Goal: Information Seeking & Learning: Learn about a topic

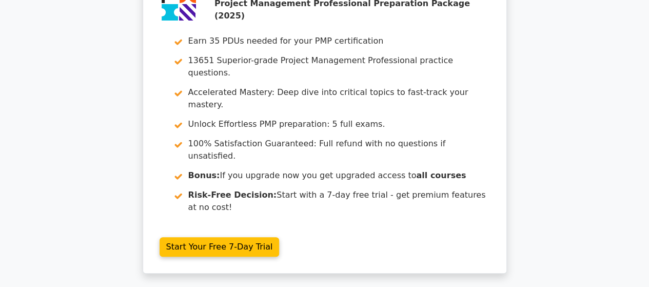
scroll to position [2163, 0]
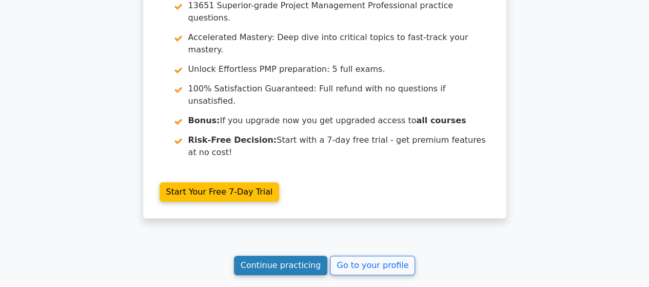
click at [284, 255] on link "Continue practicing" at bounding box center [281, 264] width 94 height 19
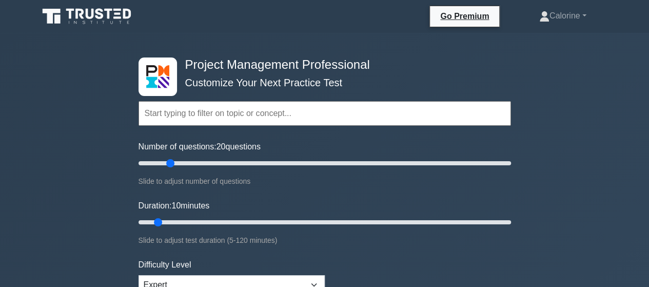
drag, startPoint x: 150, startPoint y: 162, endPoint x: 169, endPoint y: 161, distance: 19.5
type input "20"
click at [169, 161] on input "Number of questions: 20 questions" at bounding box center [325, 163] width 372 height 12
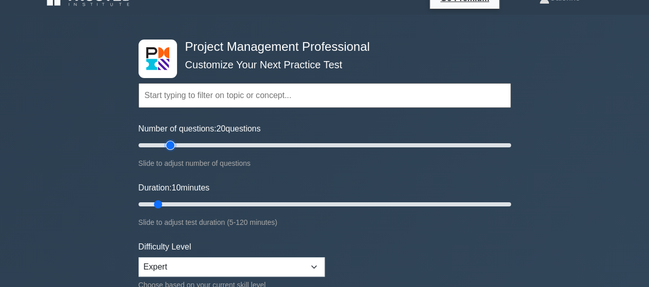
scroll to position [18, 0]
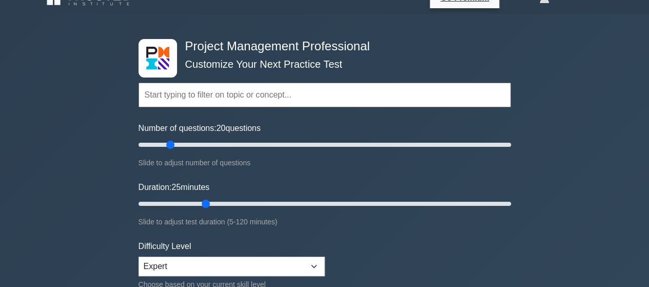
drag, startPoint x: 156, startPoint y: 203, endPoint x: 201, endPoint y: 202, distance: 45.2
click at [201, 202] on input "Duration: 25 minutes" at bounding box center [325, 204] width 372 height 12
drag, startPoint x: 205, startPoint y: 200, endPoint x: 195, endPoint y: 201, distance: 10.3
type input "20"
click at [195, 201] on input "Duration: 20 minutes" at bounding box center [325, 204] width 372 height 12
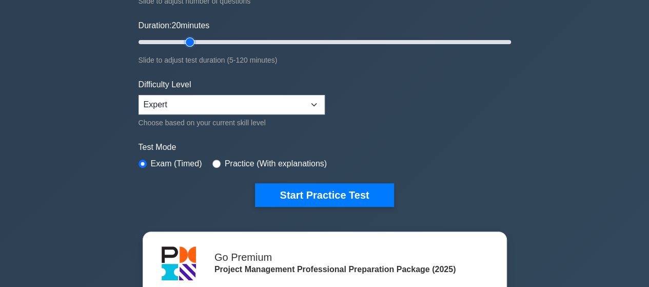
scroll to position [182, 0]
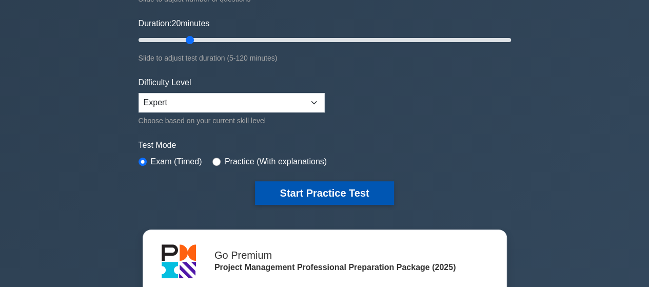
click at [326, 190] on button "Start Practice Test" at bounding box center [324, 193] width 139 height 24
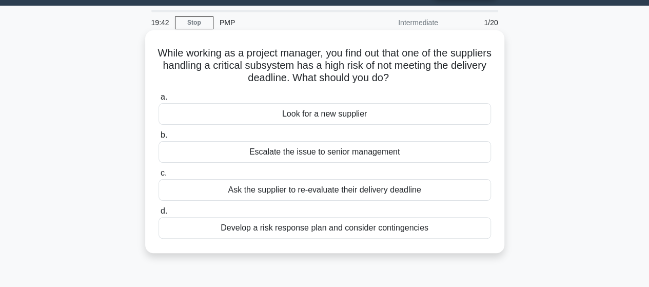
scroll to position [28, 0]
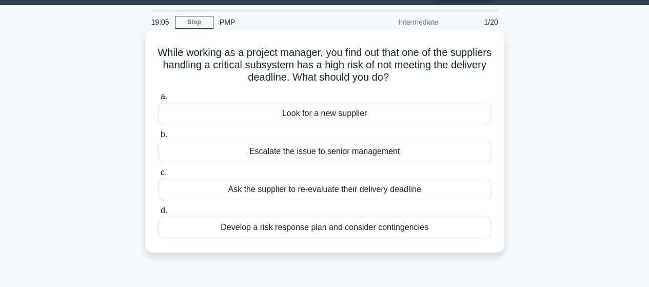
click at [333, 227] on div "Develop a risk response plan and consider contingencies" at bounding box center [325, 227] width 332 height 22
click at [159, 214] on input "d. Develop a risk response plan and consider contingencies" at bounding box center [159, 210] width 0 height 7
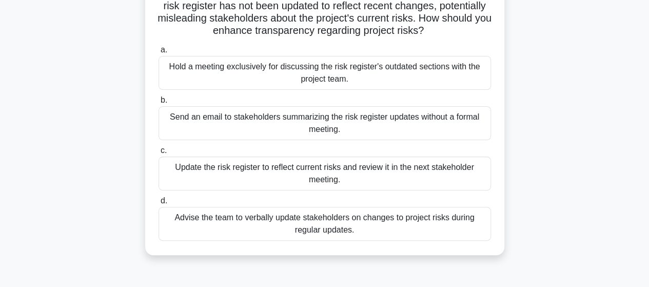
scroll to position [87, 0]
click at [349, 69] on div "Hold a meeting exclusively for discussing the risk register's outdated sections…" at bounding box center [325, 72] width 332 height 34
click at [159, 53] on input "a. Hold a meeting exclusively for discussing the risk register's outdated secti…" at bounding box center [159, 49] width 0 height 7
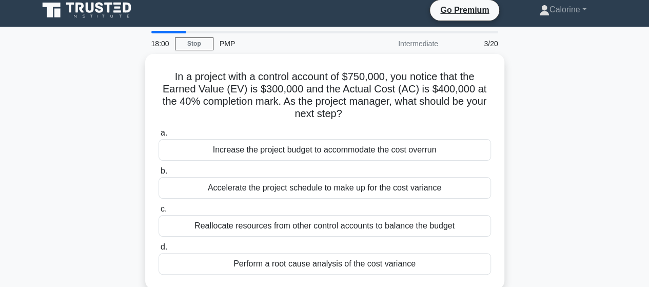
scroll to position [0, 0]
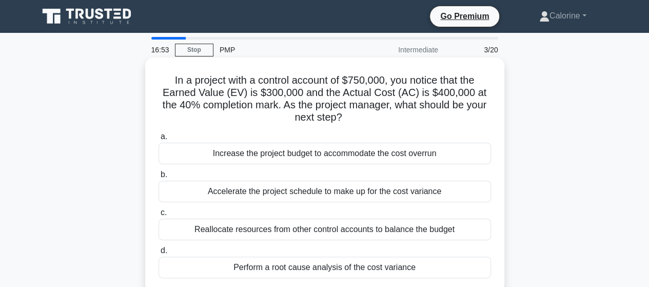
click at [340, 267] on div "Perform a root cause analysis of the cost variance" at bounding box center [325, 268] width 332 height 22
click at [159, 254] on input "d. Perform a root cause analysis of the cost variance" at bounding box center [159, 250] width 0 height 7
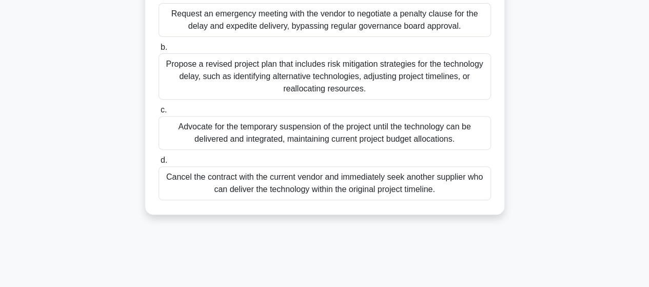
scroll to position [188, 0]
click at [311, 85] on div "Propose a revised project plan that includes risk mitigation strategies for the…" at bounding box center [325, 77] width 332 height 46
click at [159, 51] on input "b. Propose a revised project plan that includes risk mitigation strategies for …" at bounding box center [159, 48] width 0 height 7
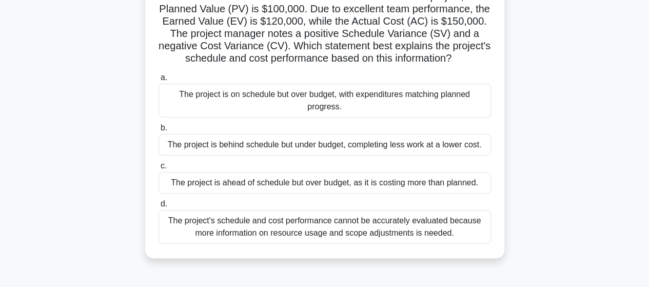
scroll to position [85, 0]
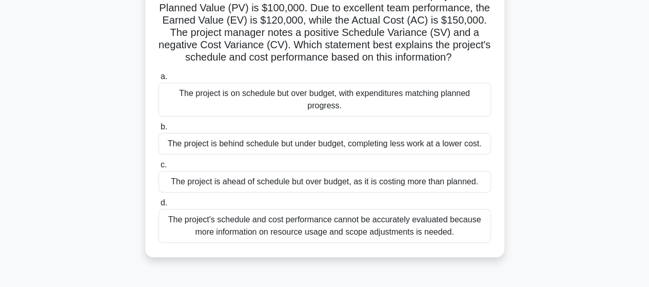
click at [297, 181] on div "The project is ahead of schedule but over budget, as it is costing more than pl…" at bounding box center [325, 182] width 332 height 22
click at [159, 168] on input "c. The project is ahead of schedule but over budget, as it is costing more than…" at bounding box center [159, 165] width 0 height 7
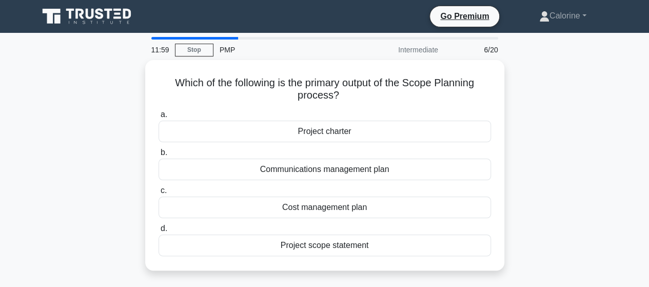
scroll to position [1, 0]
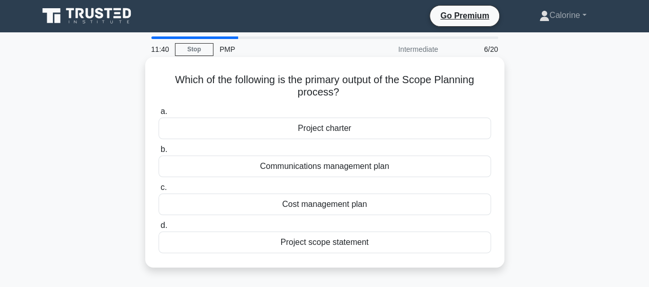
click at [338, 244] on div "Project scope statement" at bounding box center [325, 242] width 332 height 22
click at [159, 229] on input "d. Project scope statement" at bounding box center [159, 225] width 0 height 7
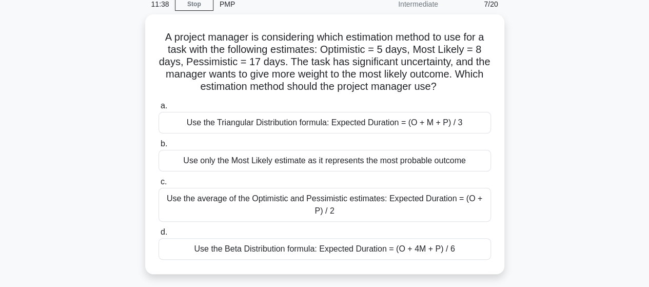
scroll to position [46, 0]
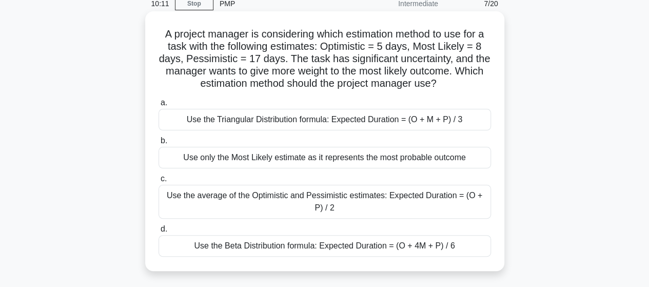
click at [358, 247] on div "Use the Beta Distribution formula: Expected Duration = (O + 4M + P) / 6" at bounding box center [325, 246] width 332 height 22
click at [159, 232] on input "d. Use the Beta Distribution formula: Expected Duration = (O + 4M + P) / 6" at bounding box center [159, 229] width 0 height 7
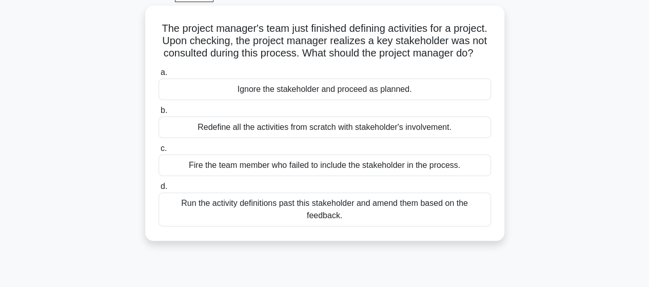
scroll to position [55, 0]
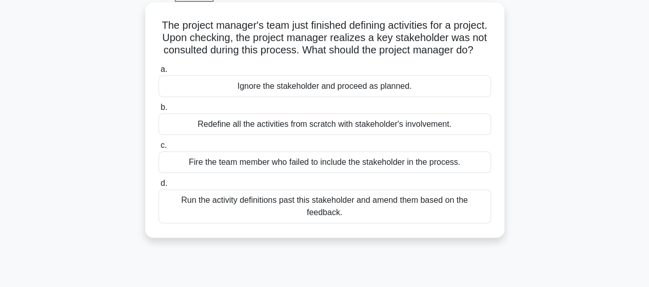
click at [379, 135] on div "Redefine all the activities from scratch with stakeholder's involvement." at bounding box center [325, 124] width 332 height 22
click at [159, 111] on input "b. Redefine all the activities from scratch with stakeholder's involvement." at bounding box center [159, 107] width 0 height 7
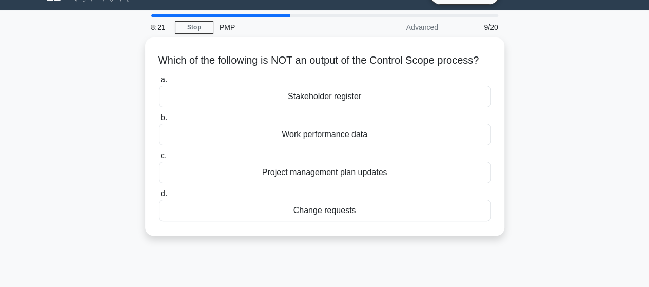
scroll to position [0, 0]
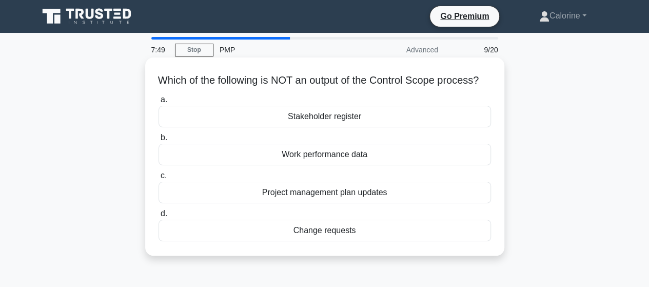
click at [352, 165] on div "Work performance data" at bounding box center [325, 155] width 332 height 22
click at [159, 141] on input "b. Work performance data" at bounding box center [159, 137] width 0 height 7
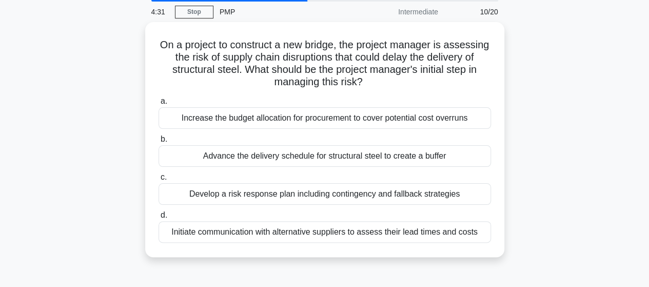
scroll to position [38, 0]
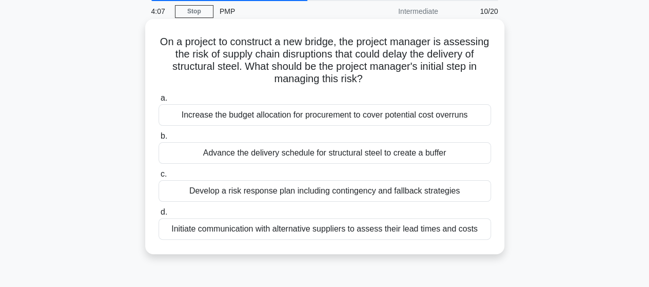
click at [351, 190] on div "Develop a risk response plan including contingency and fallback strategies" at bounding box center [325, 191] width 332 height 22
click at [159, 178] on input "c. Develop a risk response plan including contingency and fallback strategies" at bounding box center [159, 174] width 0 height 7
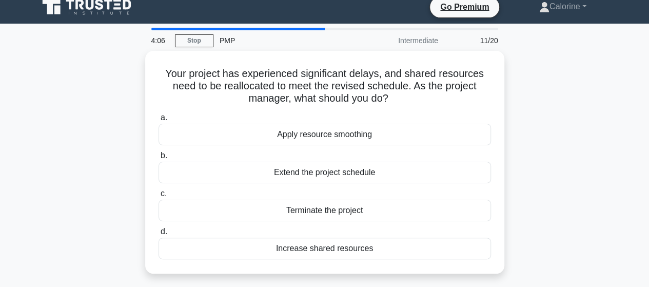
scroll to position [0, 0]
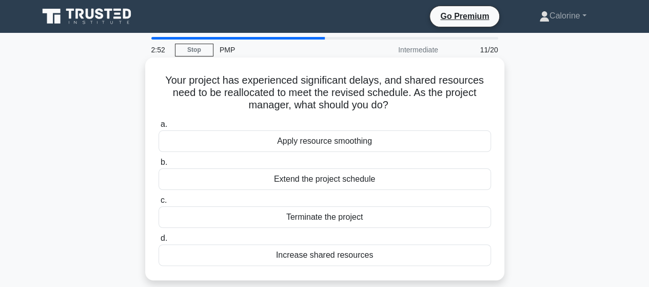
click at [325, 141] on div "Apply resource smoothing" at bounding box center [325, 141] width 332 height 22
click at [159, 128] on input "a. Apply resource smoothing" at bounding box center [159, 124] width 0 height 7
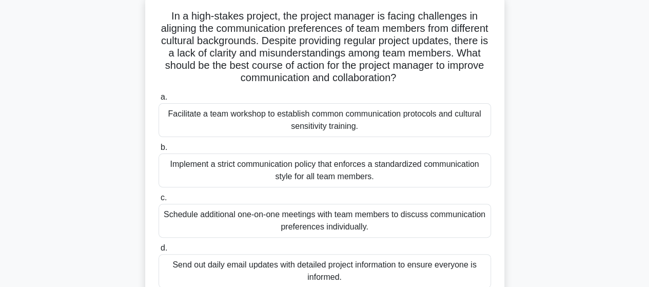
scroll to position [79, 0]
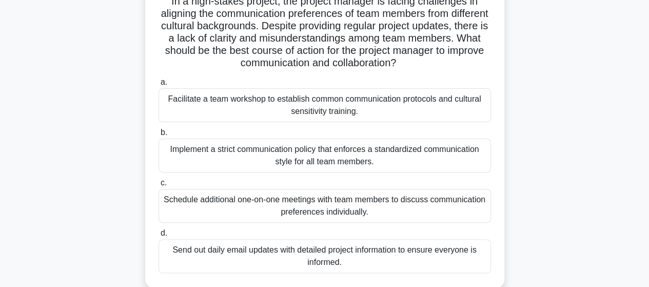
click at [328, 95] on div "Facilitate a team workshop to establish common communication protocols and cult…" at bounding box center [325, 105] width 332 height 34
click at [159, 86] on input "a. Facilitate a team workshop to establish common communication protocols and c…" at bounding box center [159, 82] width 0 height 7
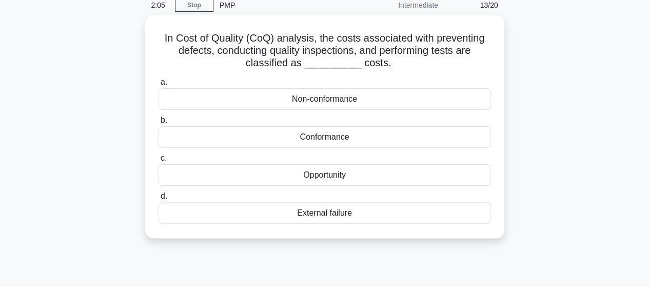
scroll to position [0, 0]
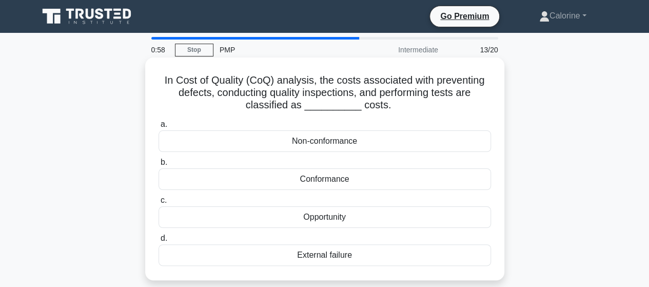
click at [314, 218] on div "Opportunity" at bounding box center [325, 217] width 332 height 22
click at [159, 204] on input "c. Opportunity" at bounding box center [159, 200] width 0 height 7
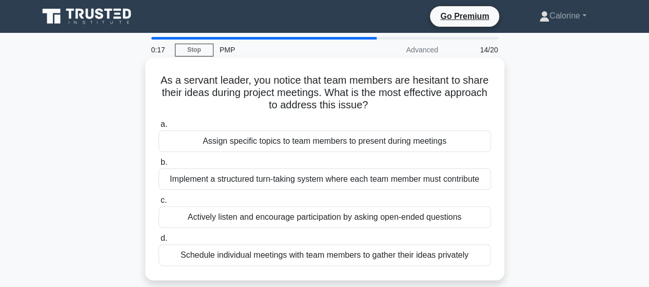
click at [376, 181] on div "Implement a structured turn-taking system where each team member must contribute" at bounding box center [325, 179] width 332 height 22
click at [159, 166] on input "b. Implement a structured turn-taking system where each team member must contri…" at bounding box center [159, 162] width 0 height 7
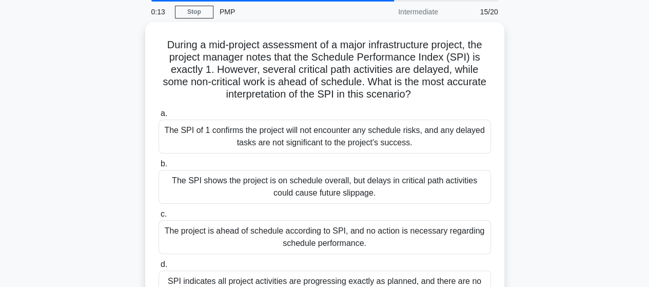
scroll to position [40, 0]
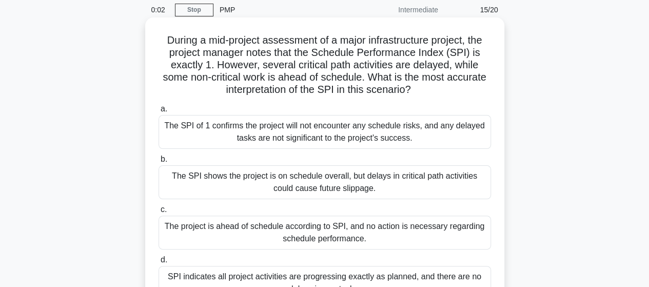
click at [306, 223] on div "The project is ahead of schedule according to SPI, and no action is necessary r…" at bounding box center [325, 232] width 332 height 34
click at [159, 213] on input "c. The project is ahead of schedule according to SPI, and no action is necessar…" at bounding box center [159, 209] width 0 height 7
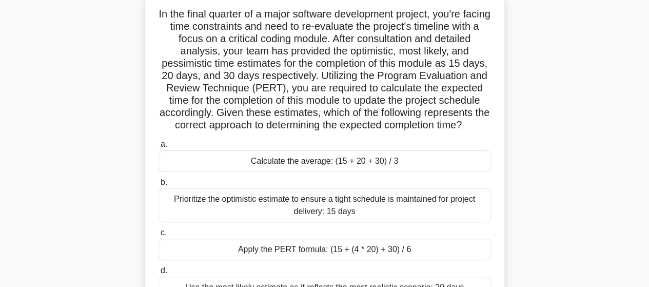
scroll to position [70, 0]
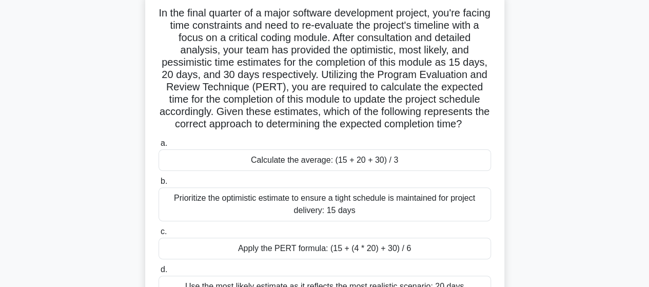
click at [306, 221] on div "Prioritize the optimistic estimate to ensure a tight schedule is maintained for…" at bounding box center [325, 204] width 332 height 34
click at [159, 185] on input "b. Prioritize the optimistic estimate to ensure a tight schedule is maintained …" at bounding box center [159, 181] width 0 height 7
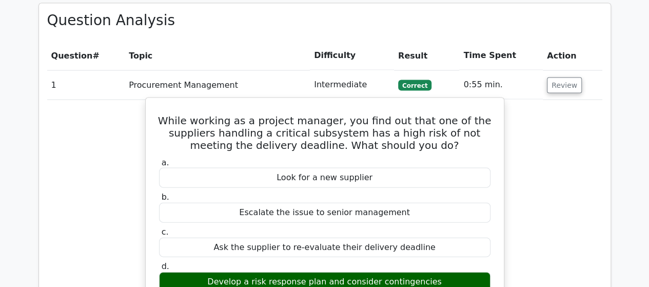
scroll to position [1041, 0]
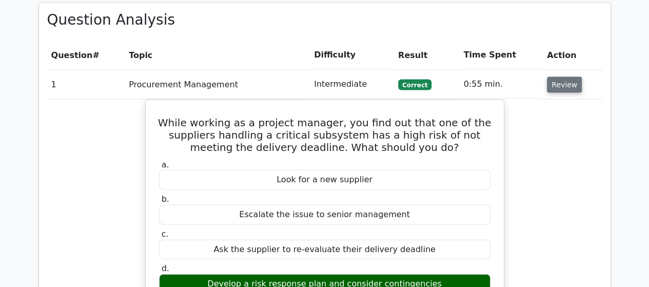
click at [558, 77] on button "Review" at bounding box center [564, 85] width 35 height 16
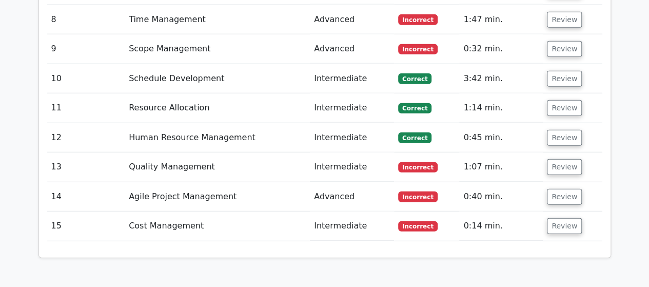
scroll to position [1308, 0]
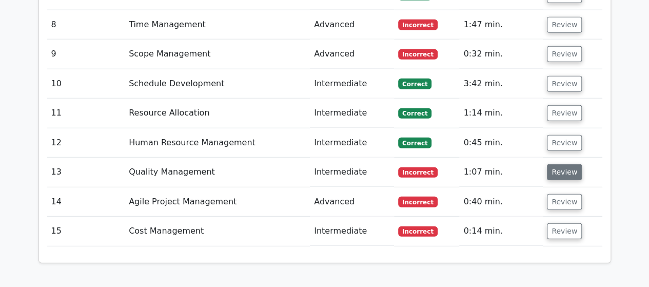
click at [568, 164] on button "Review" at bounding box center [564, 172] width 35 height 16
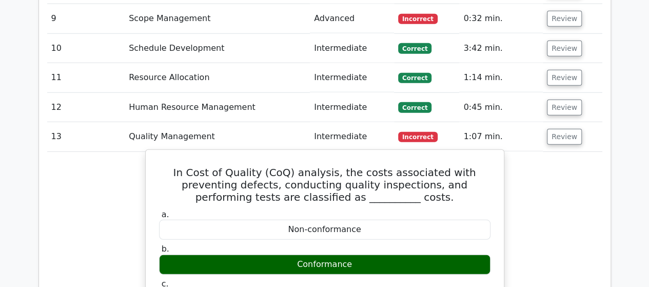
scroll to position [1339, 0]
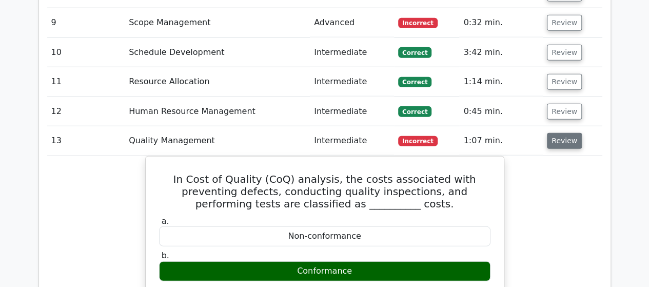
click at [557, 133] on button "Review" at bounding box center [564, 141] width 35 height 16
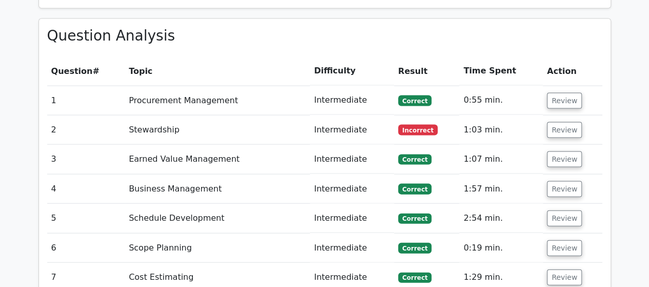
scroll to position [1025, 0]
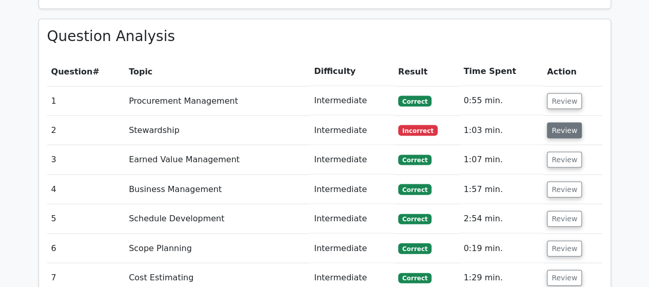
click at [561, 123] on button "Review" at bounding box center [564, 131] width 35 height 16
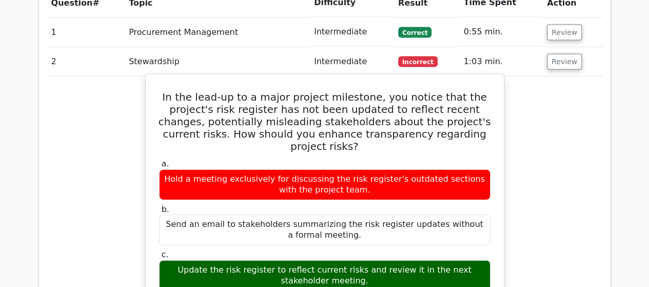
scroll to position [0, 6]
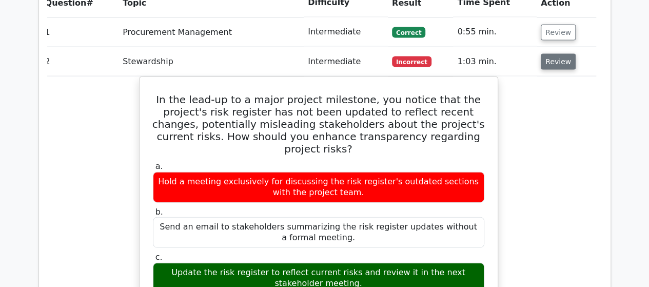
click at [555, 54] on button "Review" at bounding box center [558, 62] width 35 height 16
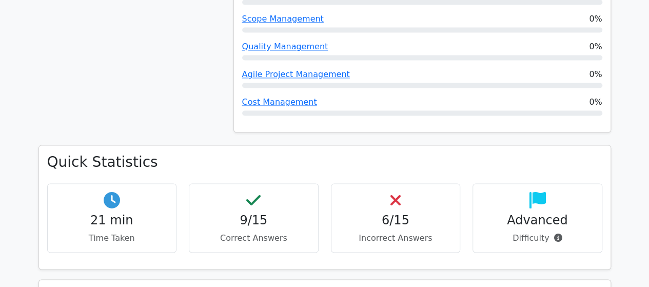
scroll to position [764, 0]
